Goal: Task Accomplishment & Management: Manage account settings

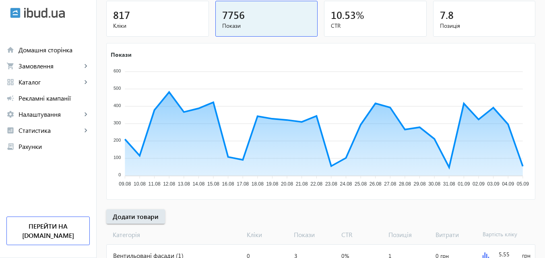
scroll to position [121, 0]
